Goal: Find specific page/section: Find specific page/section

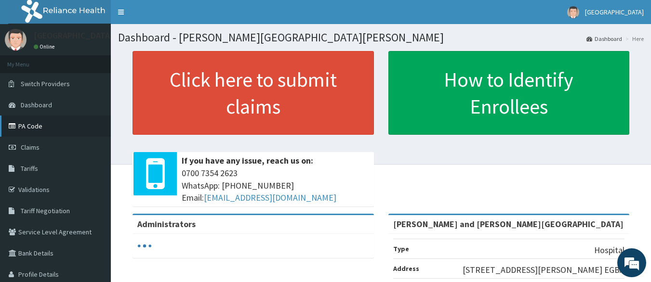
click at [31, 125] on link "PA Code" at bounding box center [55, 126] width 111 height 21
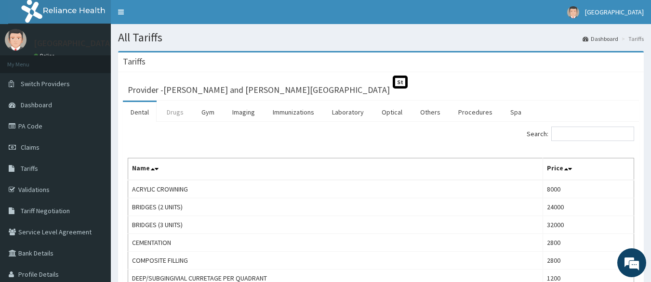
click at [173, 111] on link "Drugs" at bounding box center [175, 112] width 32 height 20
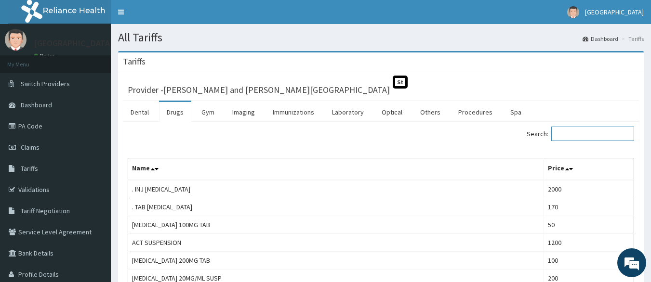
click at [563, 133] on input "Search:" at bounding box center [592, 134] width 83 height 14
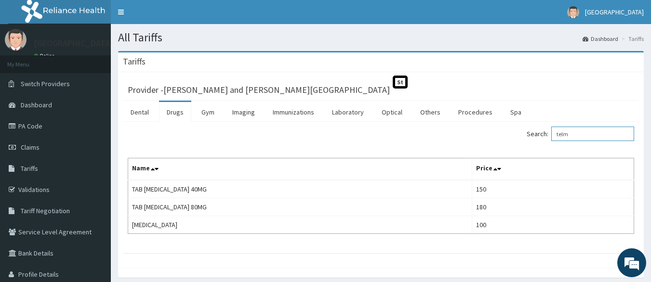
type input "telm"
click at [469, 115] on link "Procedures" at bounding box center [476, 112] width 50 height 20
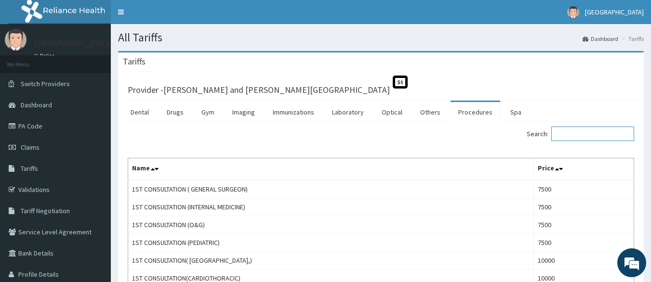
click at [558, 132] on input "Search:" at bounding box center [592, 134] width 83 height 14
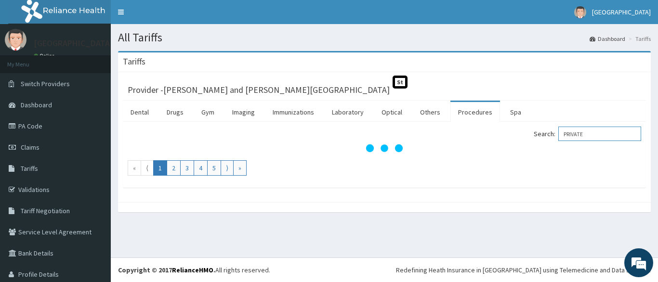
type input "PRIVATE"
click at [584, 143] on div "Search: PRIVATE" at bounding box center [517, 135] width 250 height 17
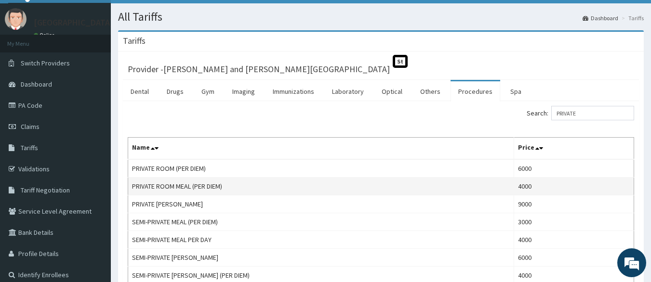
scroll to position [58, 0]
